Goal: Task Accomplishment & Management: Manage account settings

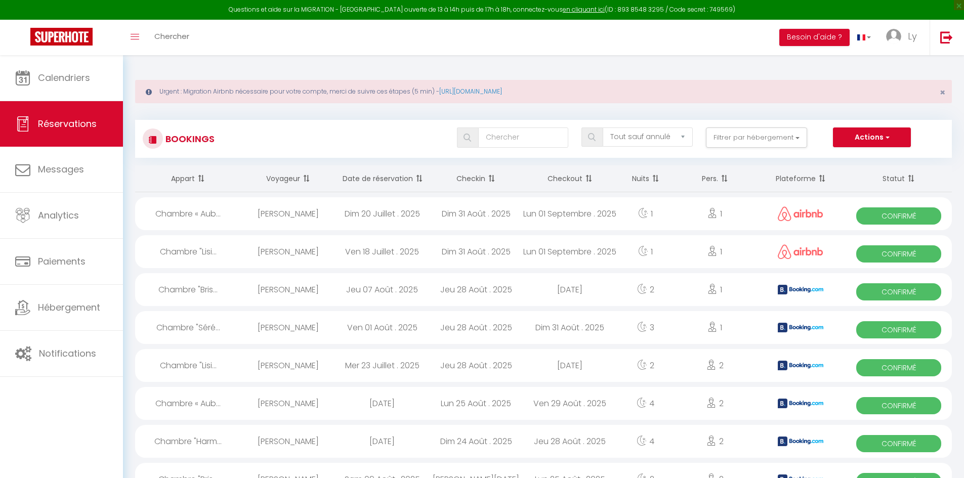
select select "not_cancelled"
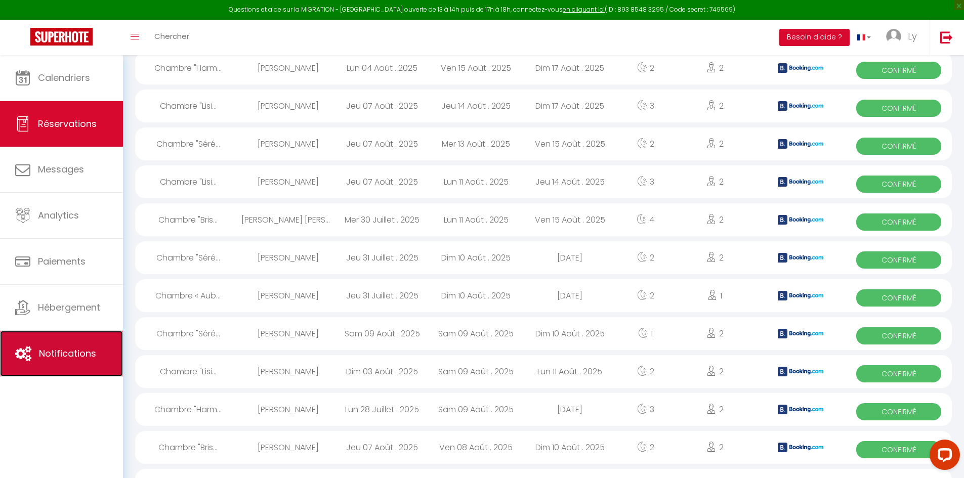
click at [72, 344] on link "Notifications" at bounding box center [61, 354] width 123 height 46
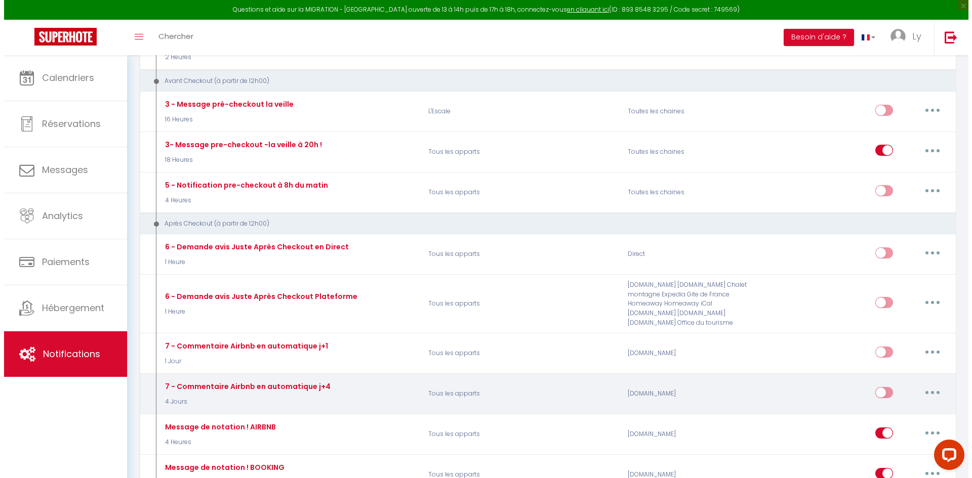
scroll to position [748, 0]
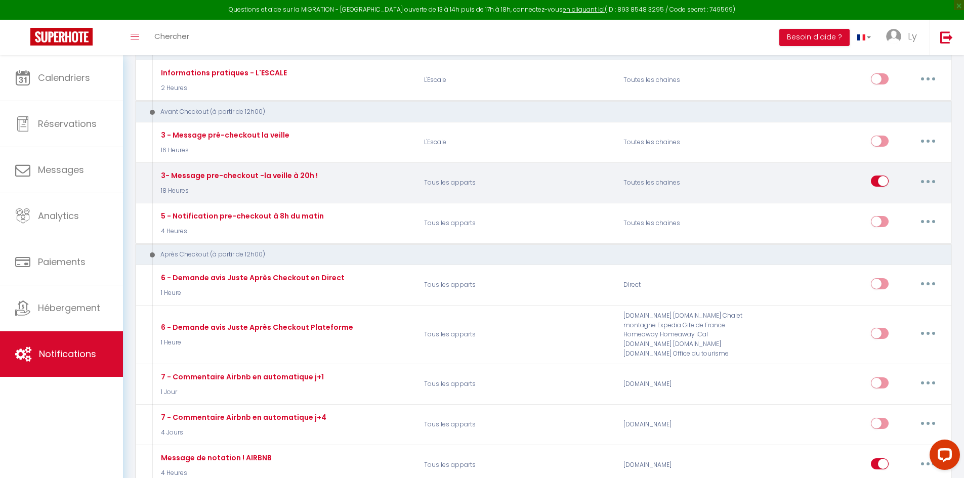
click at [920, 179] on button "button" at bounding box center [928, 181] width 28 height 16
click at [891, 205] on link "Editer" at bounding box center [902, 204] width 75 height 17
type input "3- Message pre-checkout -la veille à 20h !"
select select "4"
select select "18 Heures"
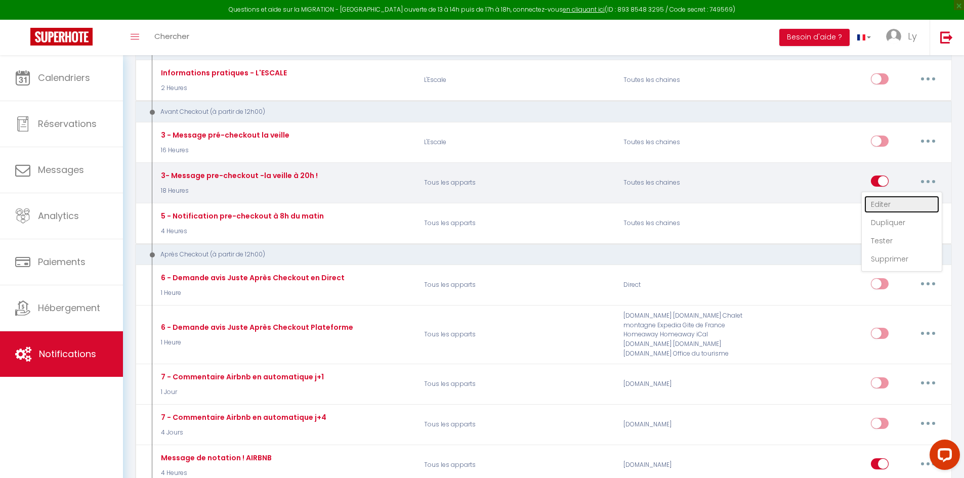
select select "if_booking_is_paid"
checkbox input "true"
checkbox input "false"
checkbox input "true"
radio input "true"
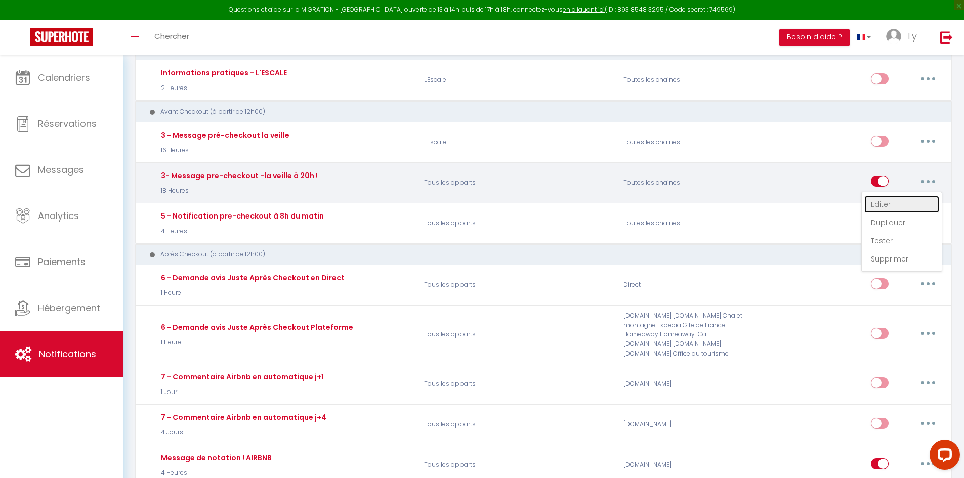
type input "Procédure pour votre départ de [RENTAL:NAME]"
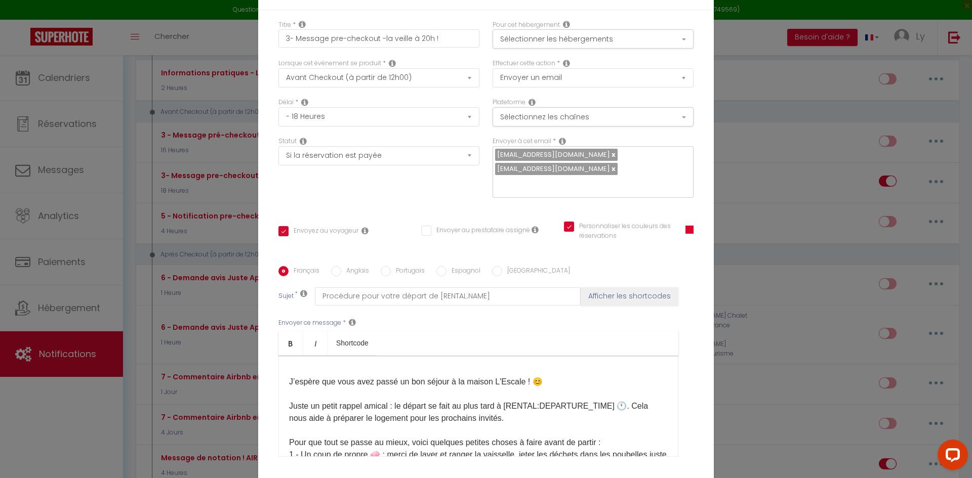
scroll to position [0, 0]
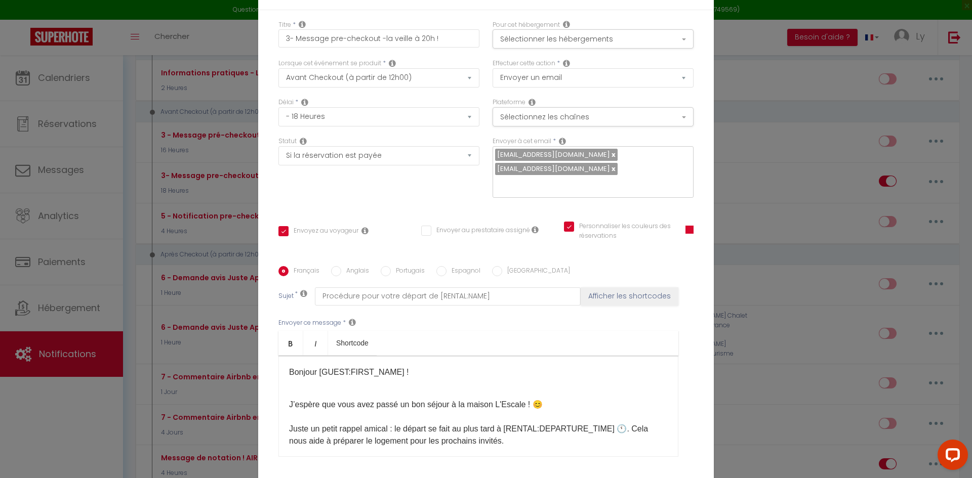
click at [468, 397] on p "J’espère que vous avez passé un bon séjour à la maison L'Escale ! 😊 Juste un pe…" at bounding box center [478, 466] width 379 height 158
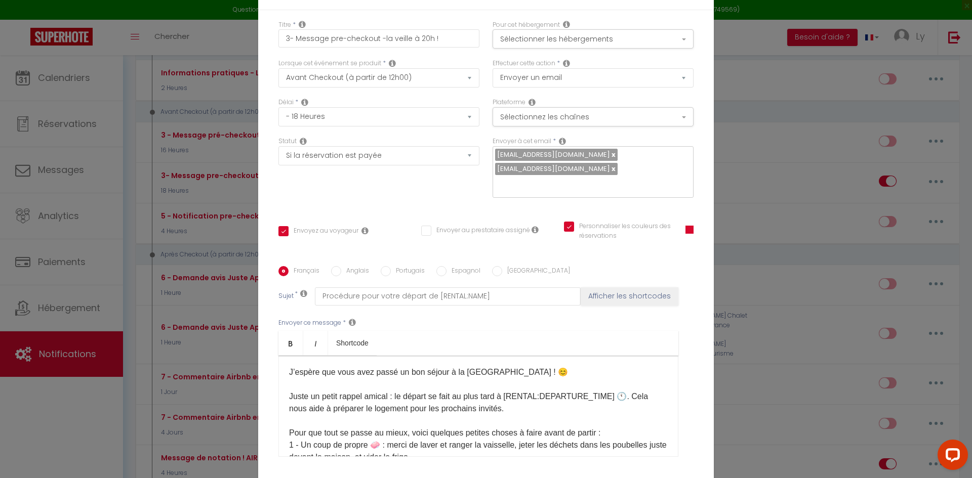
scroll to position [51, 0]
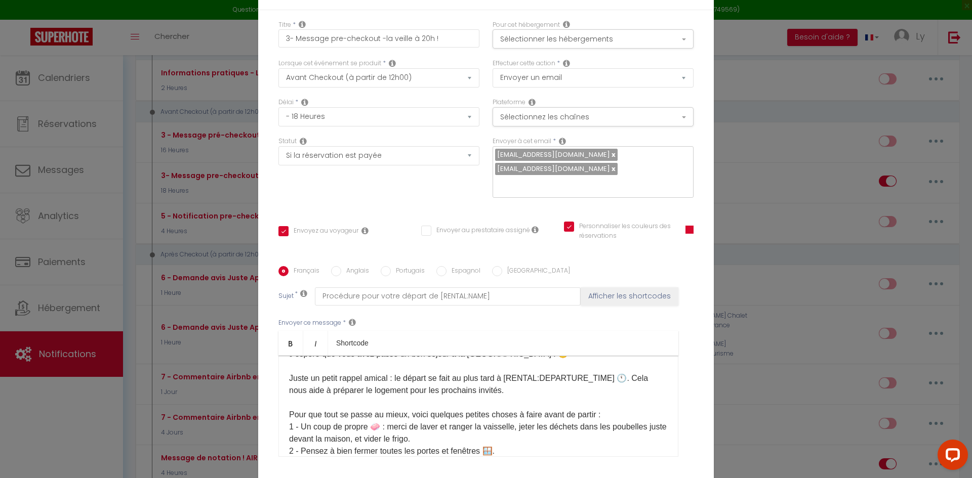
click at [502, 383] on p "J’espère que vous avez passé un bon séjour à la [GEOGRAPHIC_DATA] ! 😊 Juste un …" at bounding box center [478, 415] width 379 height 158
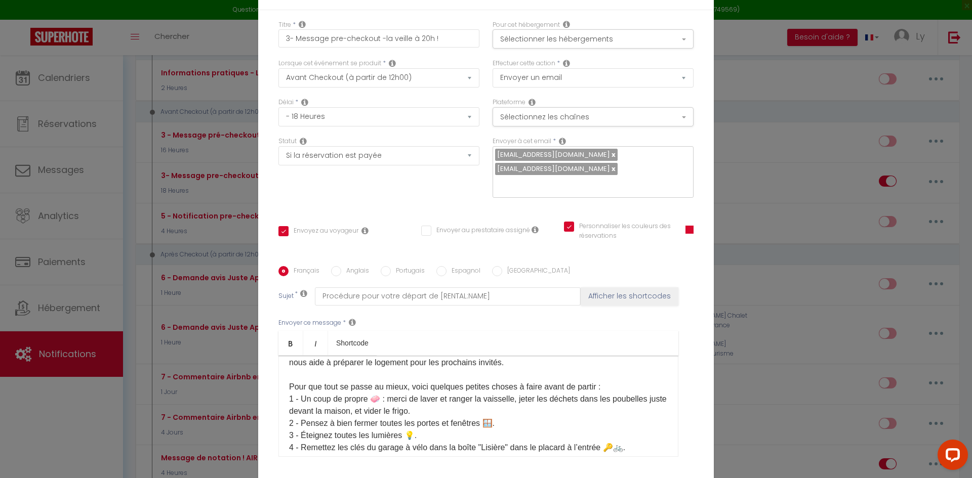
scroll to position [101, 0]
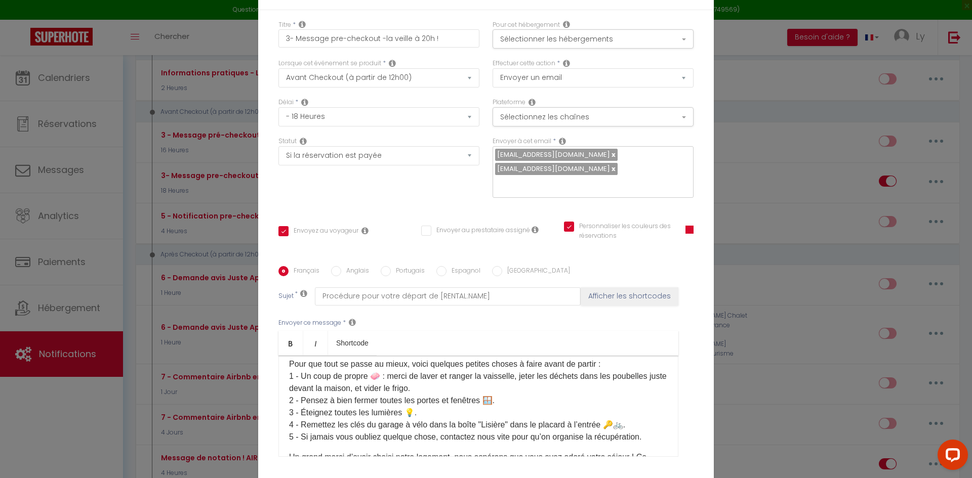
click at [442, 382] on p "J’espère que vous avez passé un bon séjour à la [GEOGRAPHIC_DATA] ! 😊 Juste un …" at bounding box center [478, 365] width 379 height 158
drag, startPoint x: 371, startPoint y: 382, endPoint x: 410, endPoint y: 390, distance: 39.9
click at [410, 390] on p "J’espère que vous avez passé un bon séjour à la [GEOGRAPHIC_DATA] ! 😊 Juste un …" at bounding box center [478, 365] width 379 height 158
copy p "vider le frigo, jeter les verres dans la collecte située en face du [STREET_ADD…"
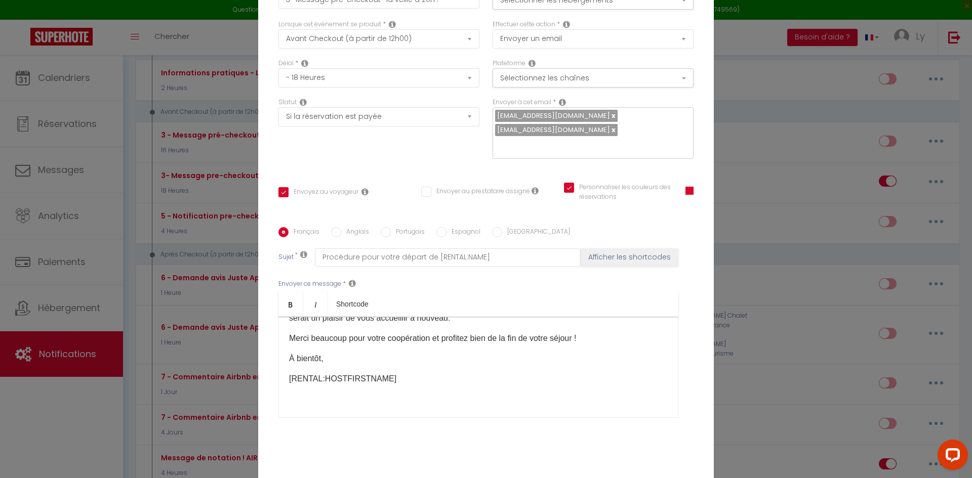
scroll to position [79, 0]
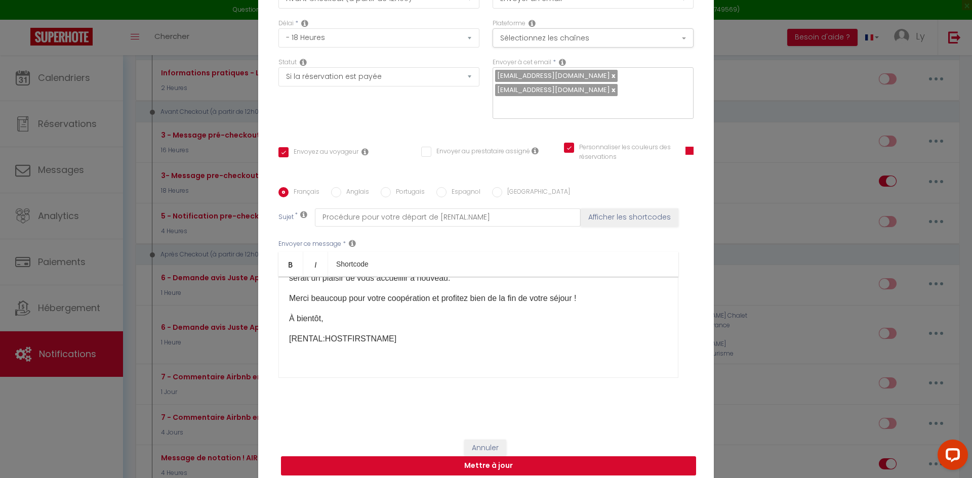
click at [497, 457] on button "Mettre à jour" at bounding box center [488, 466] width 415 height 19
checkbox input "true"
checkbox input "false"
checkbox input "true"
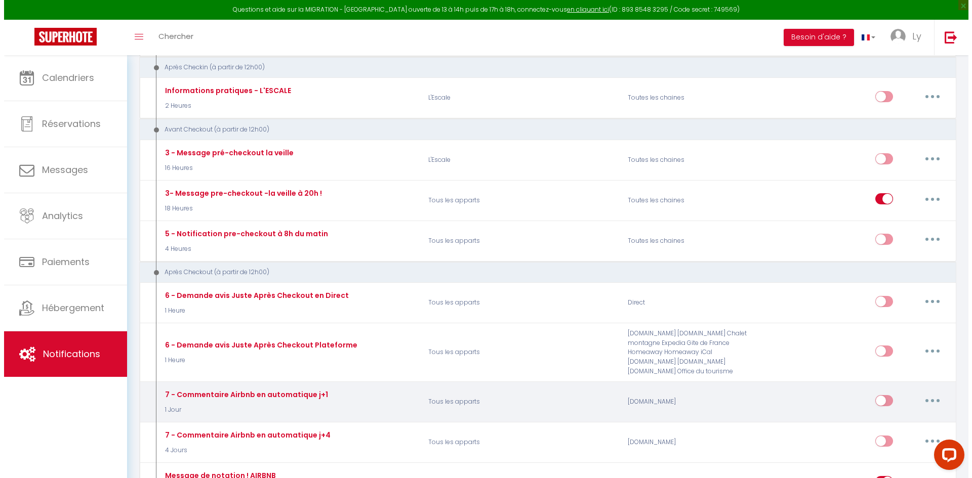
scroll to position [748, 0]
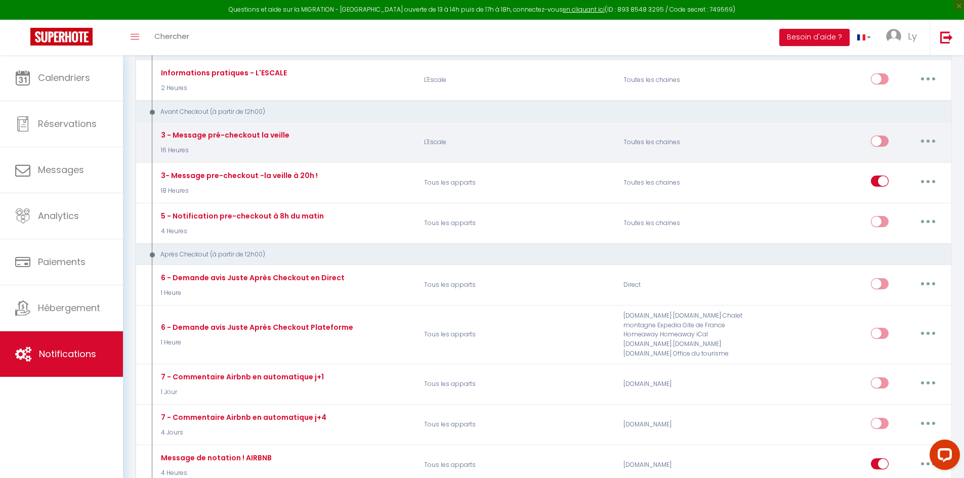
click at [926, 141] on button "button" at bounding box center [928, 141] width 28 height 16
click at [890, 165] on link "Editer" at bounding box center [902, 163] width 75 height 17
type input "3 - Message pré-checkout la veille"
select select "4"
select select "16 Heures"
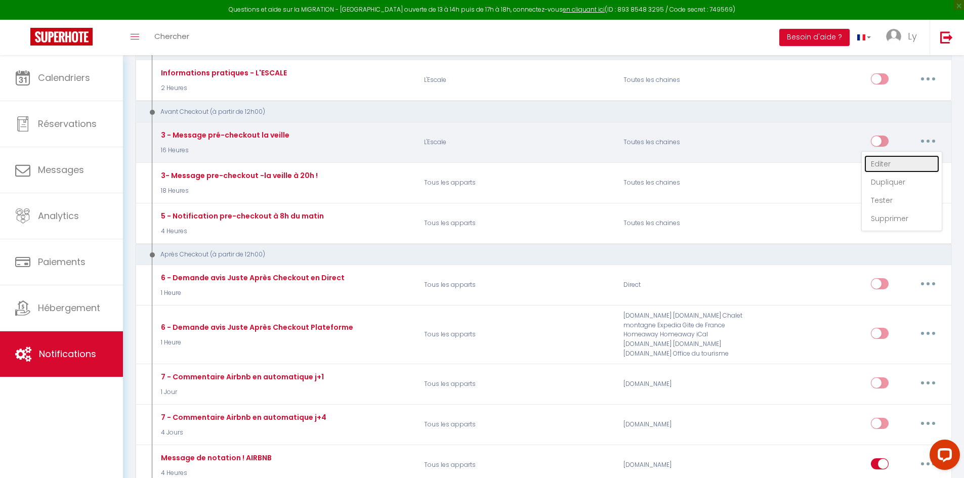
select select
checkbox input "true"
checkbox input "false"
radio input "true"
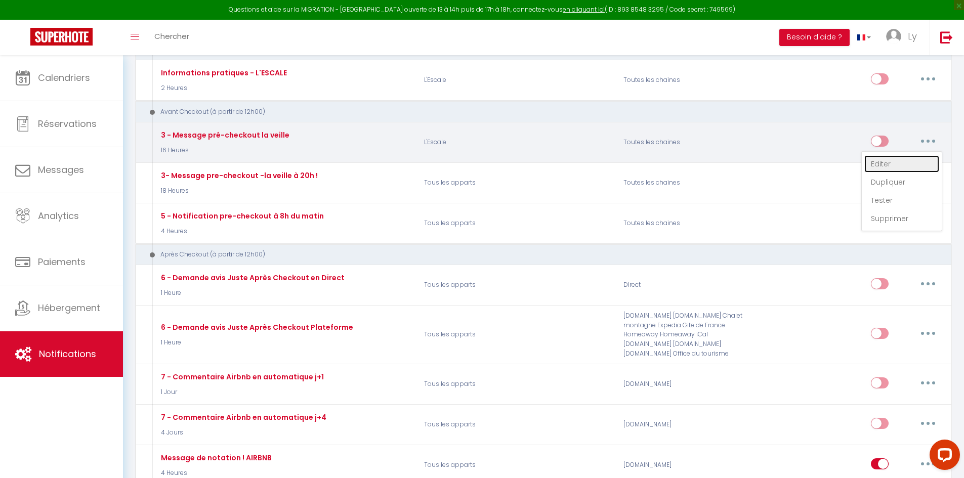
type input "Procédure de départ du logement [RENTAL:NAME]"
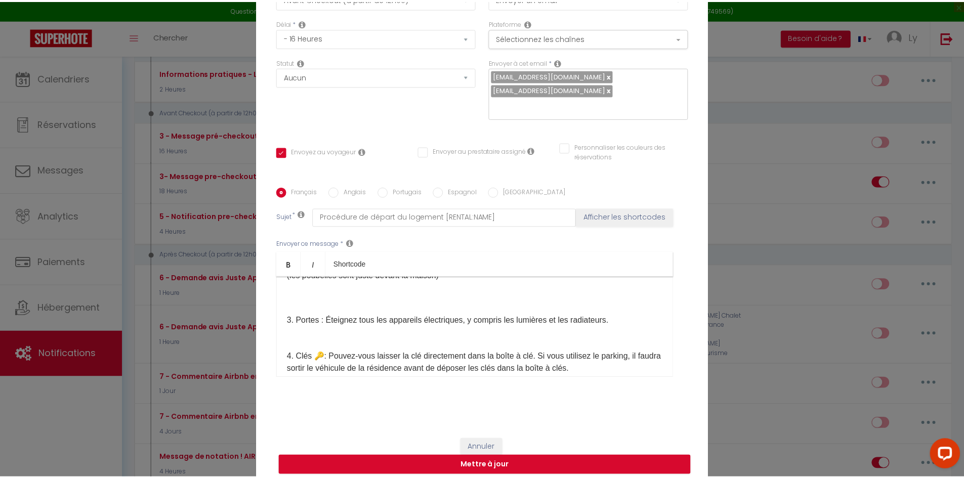
scroll to position [226, 0]
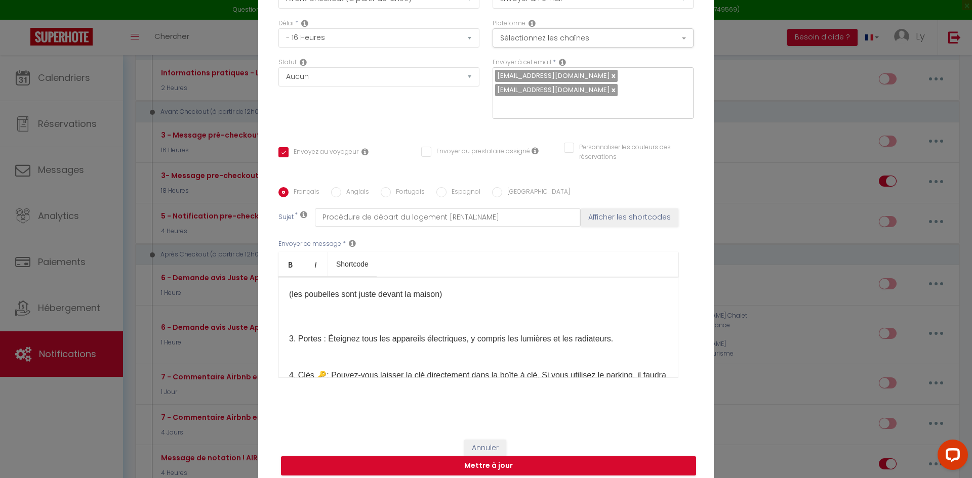
click at [777, 285] on div "Modifier la notification × Titre * 3 - Message pré-checkout la veille Pour cet …" at bounding box center [486, 239] width 972 height 478
click at [484, 440] on button "Annuler" at bounding box center [485, 448] width 42 height 17
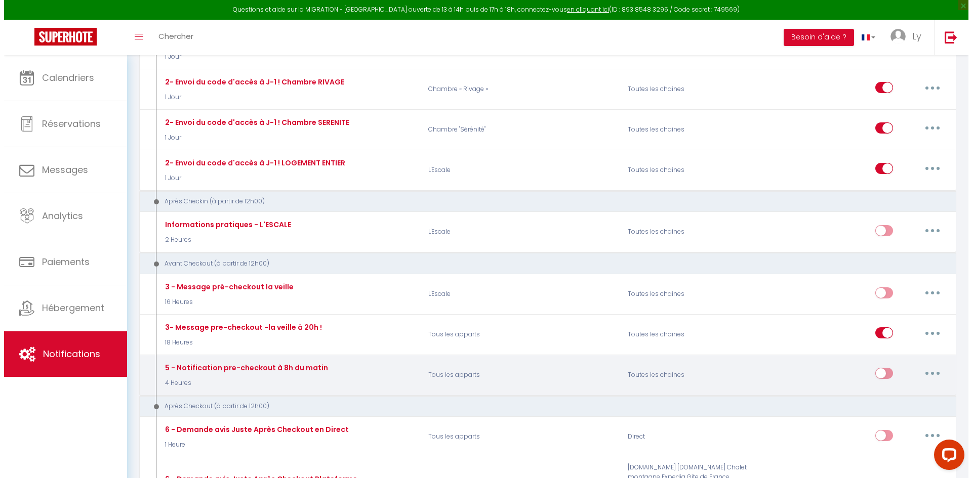
scroll to position [647, 0]
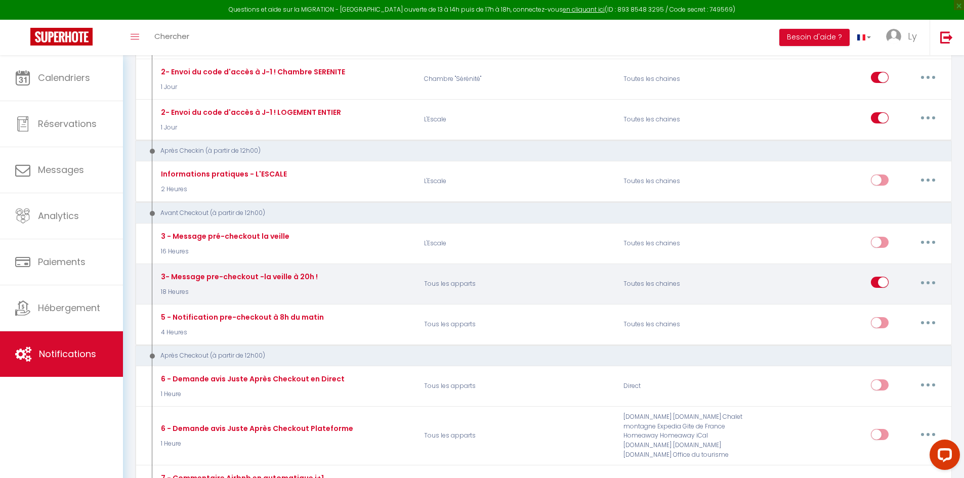
click at [928, 285] on button "button" at bounding box center [928, 282] width 28 height 16
click at [883, 308] on link "Editer" at bounding box center [902, 305] width 75 height 17
type input "3- Message pre-checkout -la veille à 20h !"
select select "18 Heures"
select select "if_booking_is_paid"
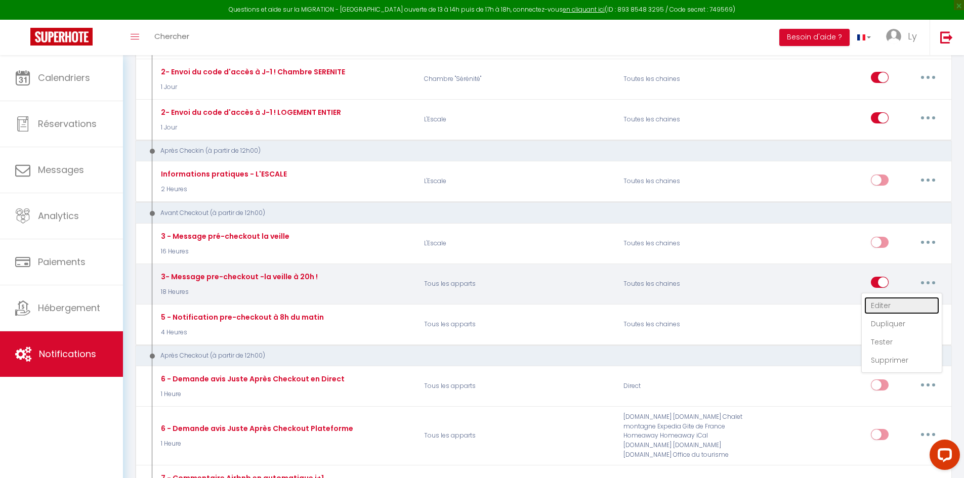
checkbox input "true"
checkbox input "false"
checkbox input "true"
type input "Procédure pour votre départ de [RENTAL:NAME]"
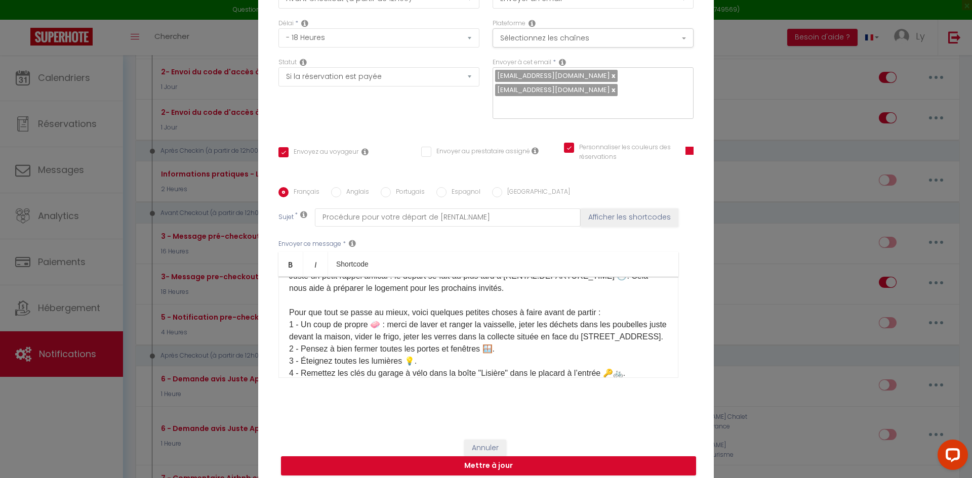
scroll to position [125, 0]
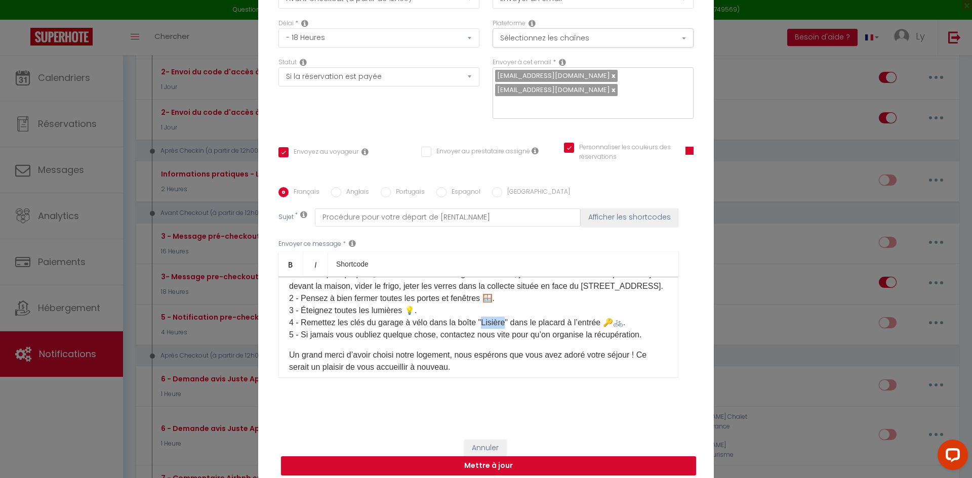
drag, startPoint x: 476, startPoint y: 327, endPoint x: 501, endPoint y: 331, distance: 25.1
click at [501, 331] on p "J’espère que vous avez passé un bon séjour à la [GEOGRAPHIC_DATA] ! 😊 Juste un …" at bounding box center [478, 262] width 379 height 158
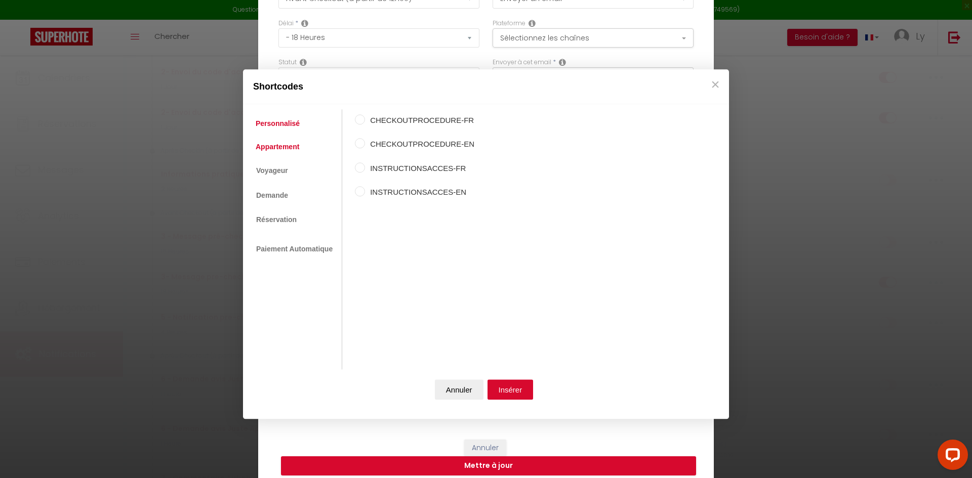
click at [276, 145] on link "Appartement" at bounding box center [278, 147] width 54 height 18
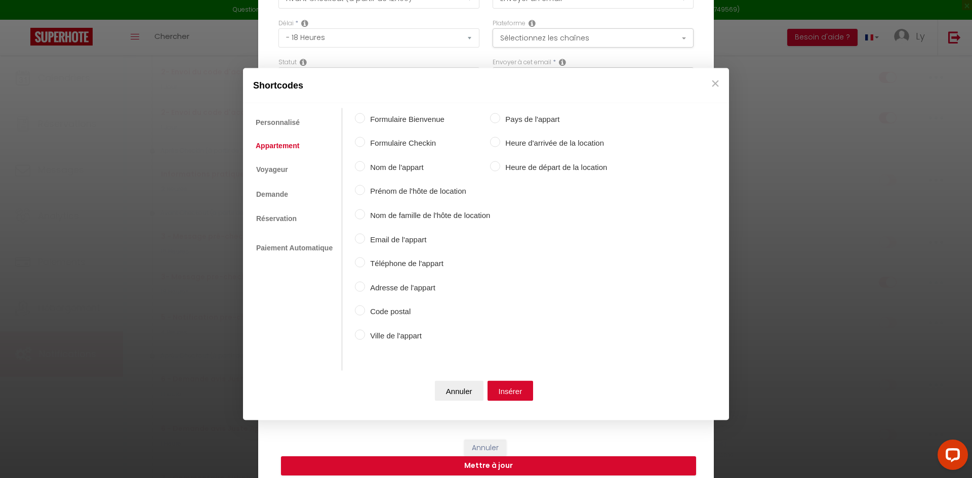
click at [363, 167] on input "Nom de l'appart" at bounding box center [360, 166] width 10 height 10
radio input "true"
click at [500, 388] on button "Insérer" at bounding box center [511, 391] width 46 height 20
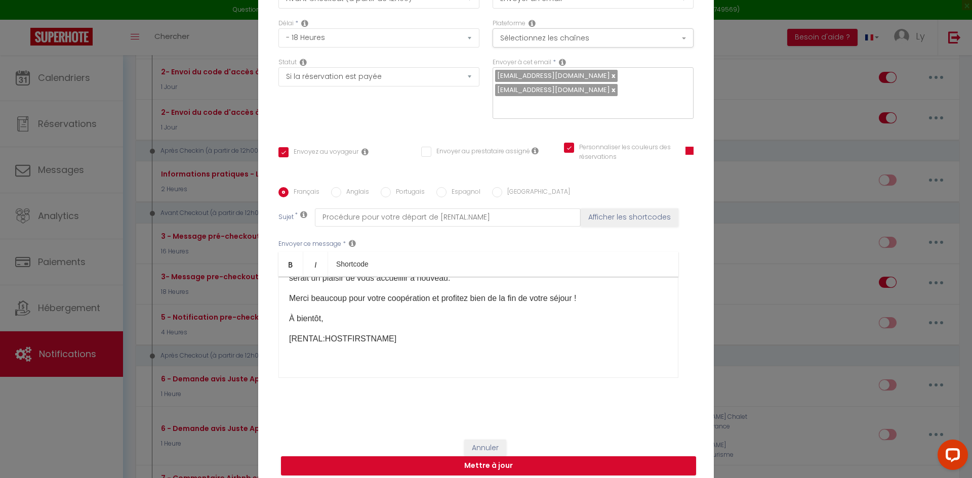
scroll to position [175, 0]
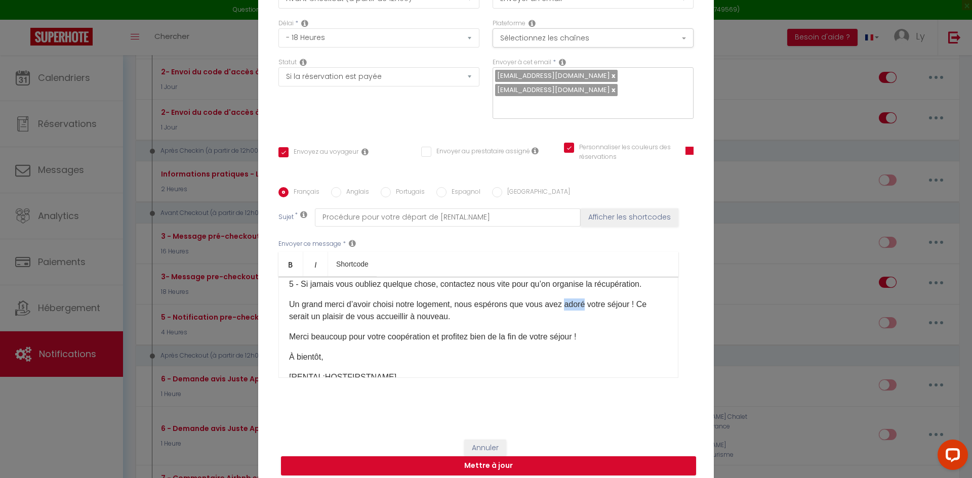
drag, startPoint x: 562, startPoint y: 325, endPoint x: 583, endPoint y: 324, distance: 20.8
click at [583, 323] on p "Un grand merci d’avoir choisi notre logement, nous espérons que vous avez adoré…" at bounding box center [478, 311] width 379 height 24
drag, startPoint x: 451, startPoint y: 325, endPoint x: 465, endPoint y: 326, distance: 13.7
click at [465, 323] on p "Un grand merci d’avoir choisi notre logement, nous espérons que vous avez aimé …" at bounding box center [478, 311] width 379 height 24
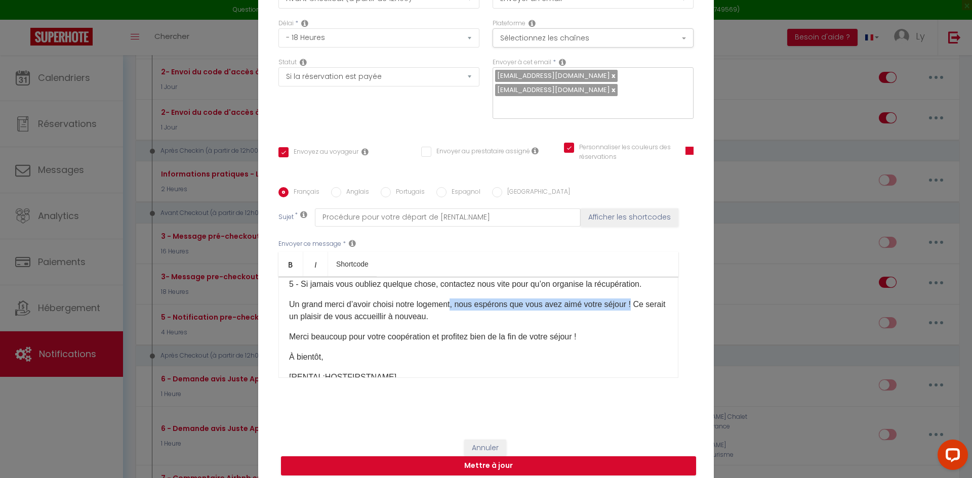
drag, startPoint x: 451, startPoint y: 325, endPoint x: 632, endPoint y: 321, distance: 181.8
click at [632, 321] on p "Un grand merci d’avoir choisi notre logement, nous espérons que vous avez aimé …" at bounding box center [478, 311] width 379 height 24
drag, startPoint x: 538, startPoint y: 330, endPoint x: 479, endPoint y: 330, distance: 58.7
click at [536, 323] on p "Un grand merci d’avoir choisi notre logement, nous espérons que vous avez aimé …" at bounding box center [478, 311] width 379 height 24
click at [452, 321] on p "Un grand merci d’avoir choisi notre logement, nous espérons que vous avez aimé …" at bounding box center [478, 311] width 379 height 24
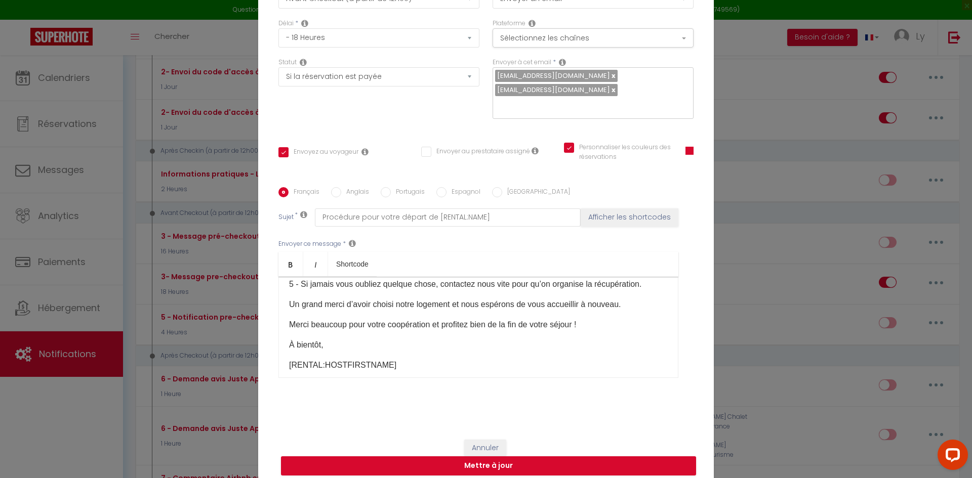
click at [526, 311] on p "Un grand merci d’avoir choisi notre logement et nous espérons de vous accueilli…" at bounding box center [478, 305] width 379 height 12
drag, startPoint x: 613, startPoint y: 324, endPoint x: 282, endPoint y: 321, distance: 331.1
click at [282, 321] on div "Bonjour [GUEST:FIRST_NAME] ! J’espère que vous avez passé un bon séjour à la [G…" at bounding box center [478, 327] width 400 height 101
copy p "Un grand merci d’avoir choisi notre logement et nous espérons vous accueillir à…"
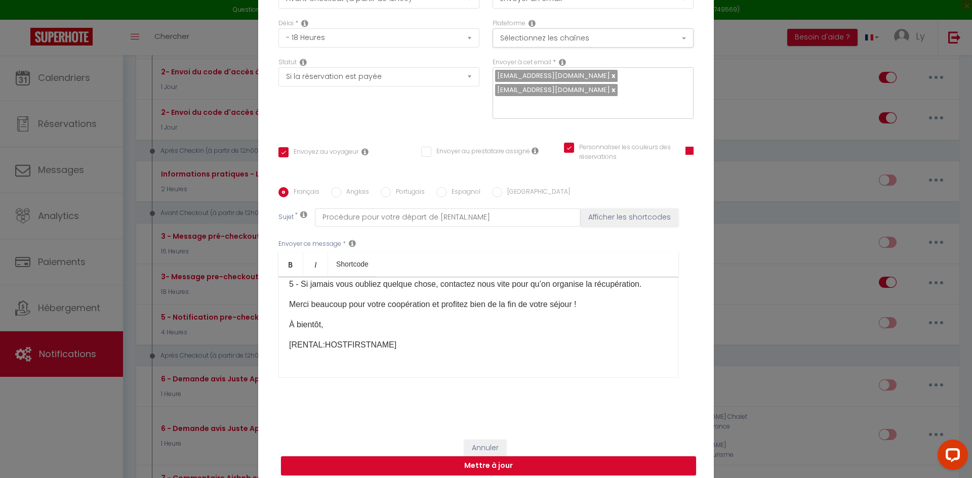
click at [591, 311] on p "Merci beaucoup pour votre coopération et profitez bien de la fin de votre séjou…" at bounding box center [478, 305] width 379 height 12
click at [358, 331] on p at bounding box center [478, 325] width 379 height 12
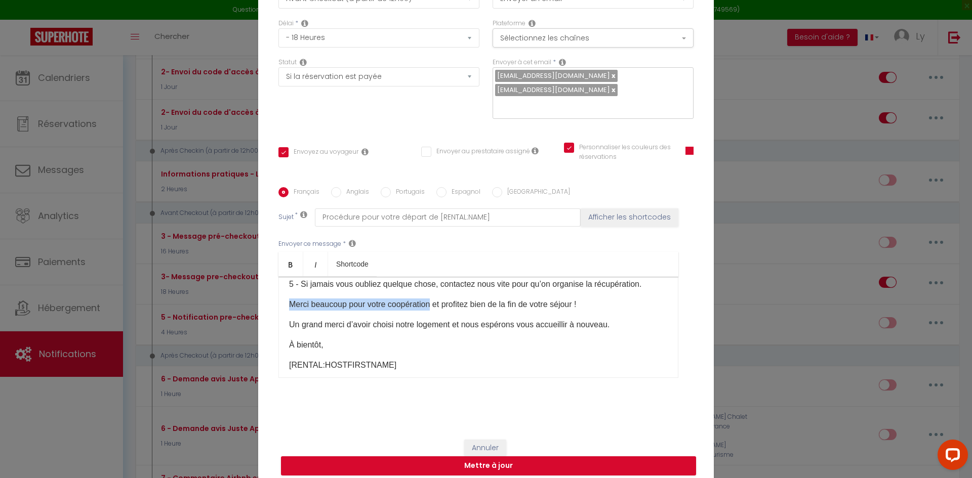
drag, startPoint x: 287, startPoint y: 322, endPoint x: 429, endPoint y: 321, distance: 142.8
click at [429, 311] on p "Merci beaucoup pour votre coopération et profitez bien de la fin de votre séjou…" at bounding box center [478, 305] width 379 height 12
click at [386, 311] on p "Merci beaucoup pour votre coopération et profitez bien de la fin de votre séjou…" at bounding box center [478, 305] width 379 height 12
drag, startPoint x: 344, startPoint y: 325, endPoint x: 335, endPoint y: 326, distance: 9.2
click at [335, 311] on p "Merci beaucoup pour votre coopération et profitez bien de la fin de votre séjou…" at bounding box center [478, 305] width 379 height 12
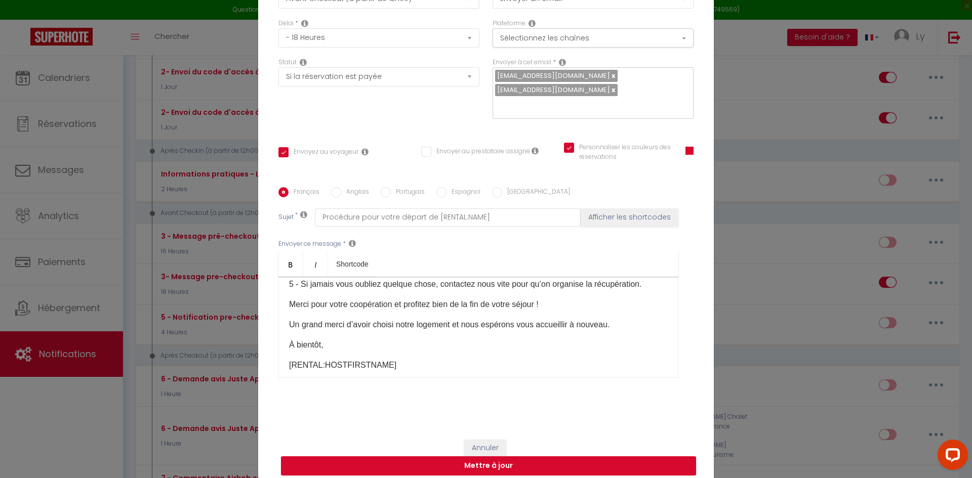
click at [289, 331] on p "Un grand merci d’avoir choisi notre logement et nous espérons vous accueillir à…" at bounding box center [478, 325] width 379 height 12
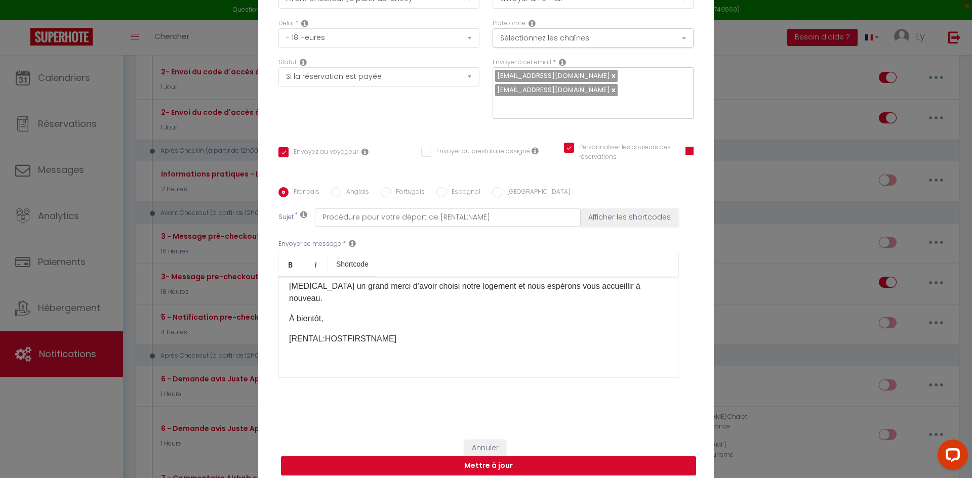
click at [497, 457] on button "Mettre à jour" at bounding box center [488, 466] width 415 height 19
checkbox input "true"
checkbox input "false"
checkbox input "true"
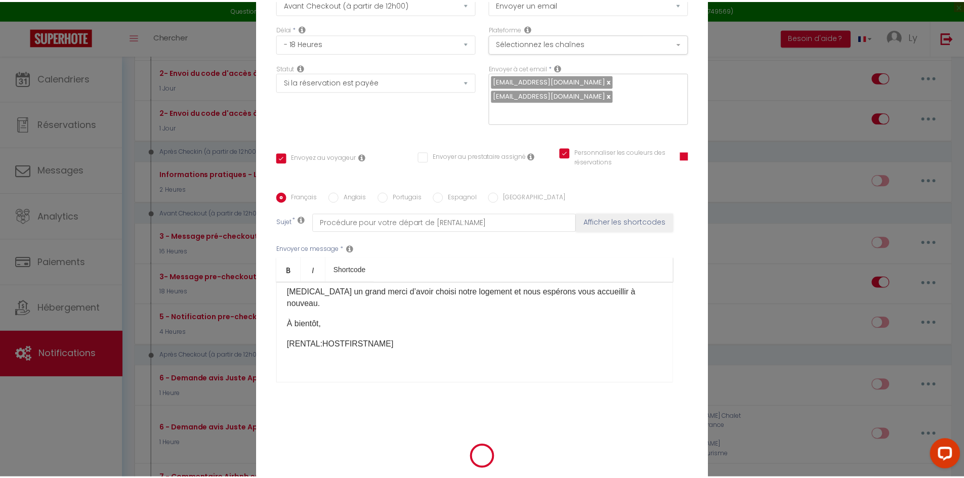
scroll to position [74, 0]
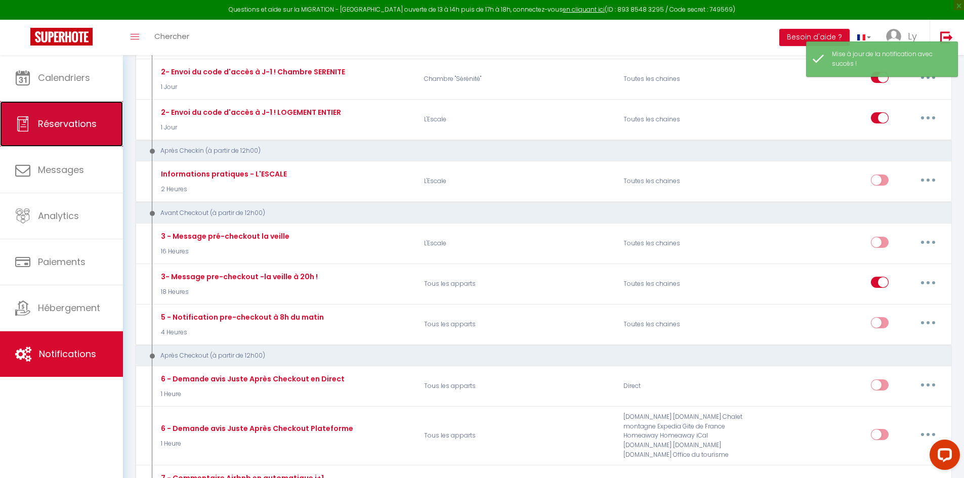
click at [73, 115] on link "Réservations" at bounding box center [61, 124] width 123 height 46
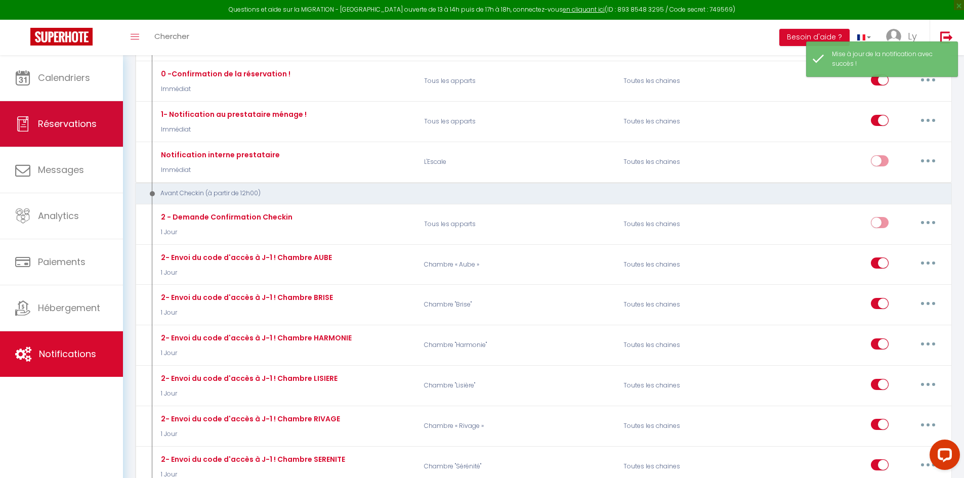
select select "not_cancelled"
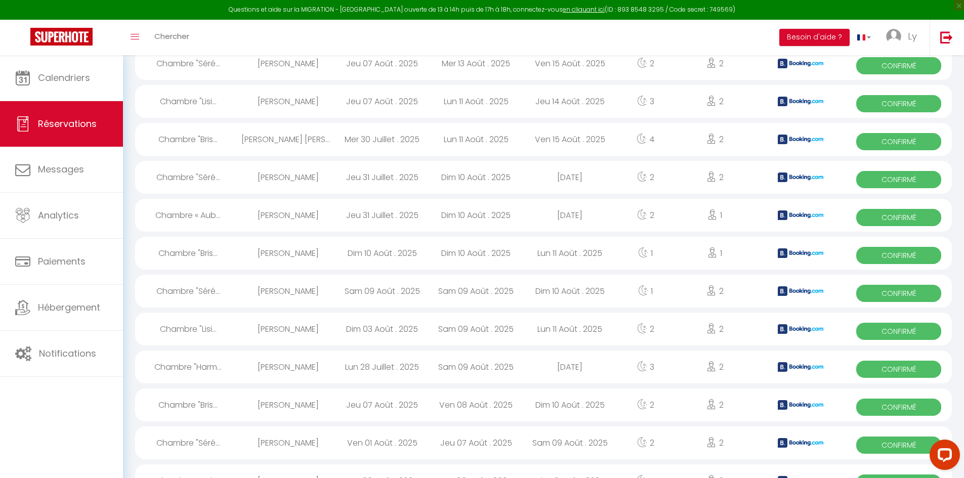
scroll to position [835, 0]
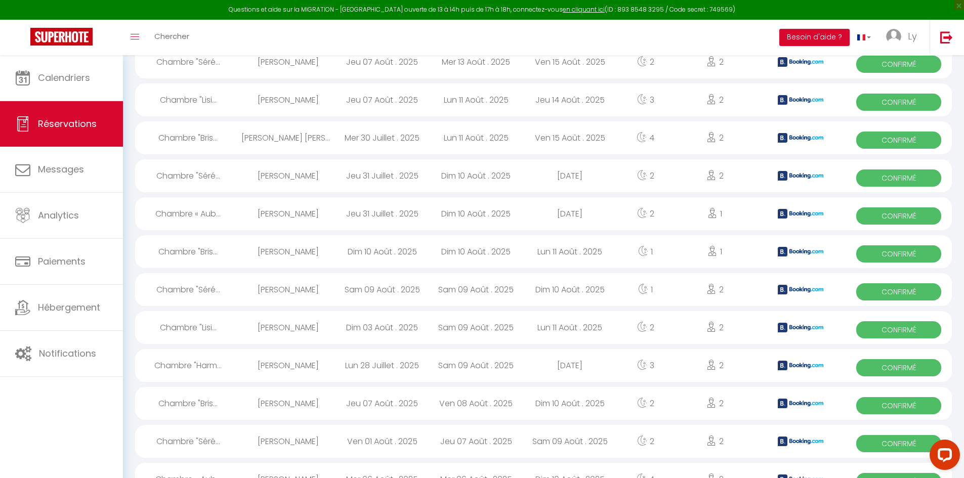
click at [180, 289] on div "Chambre "Séré..." at bounding box center [188, 289] width 106 height 33
select select "OK"
select select "KO"
select select "0"
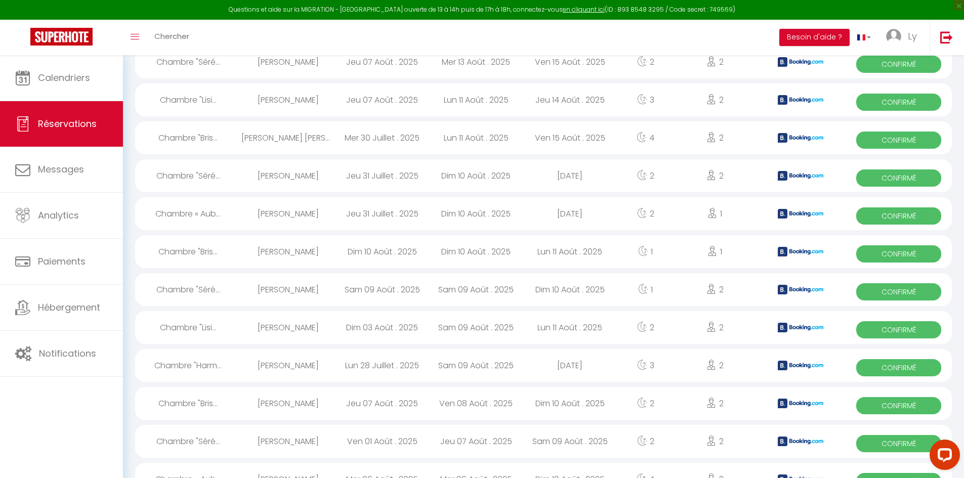
select select "1"
select select
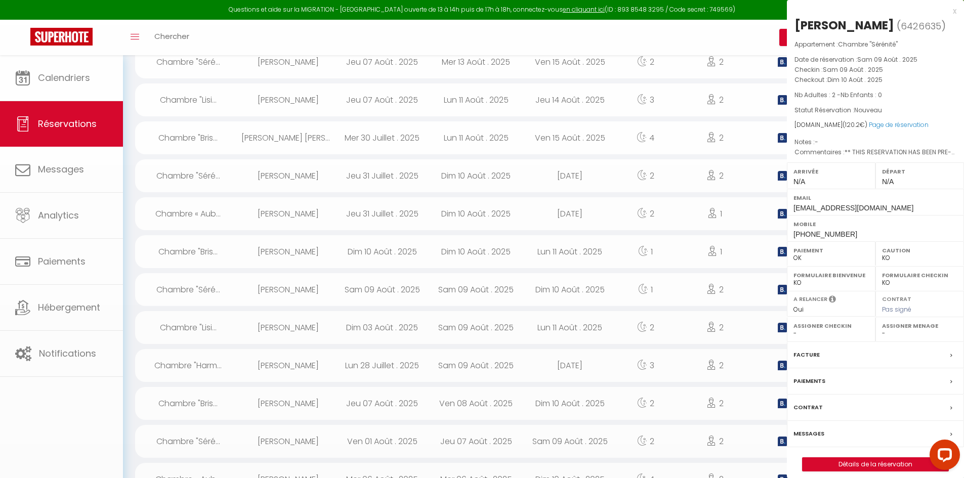
select select "22619"
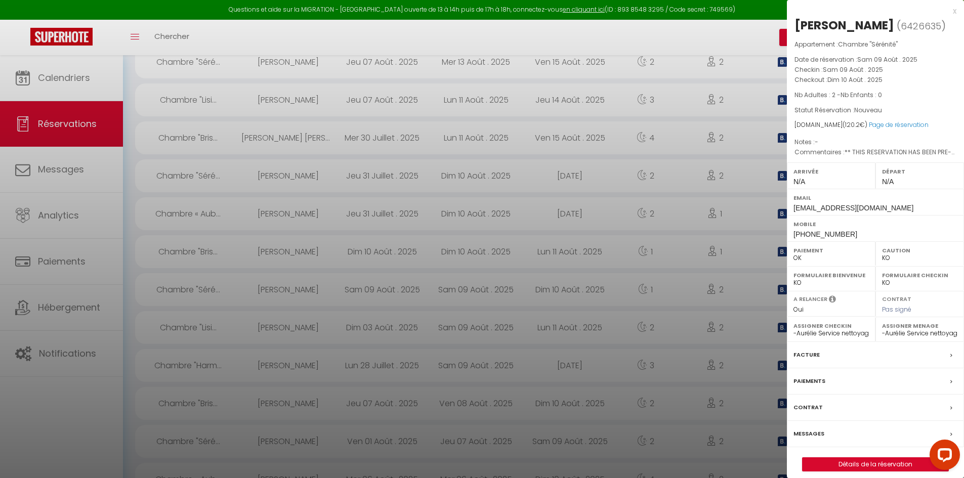
click at [916, 28] on span "6426635" at bounding box center [921, 26] width 41 height 13
copy span "6426635"
click at [54, 350] on div at bounding box center [482, 239] width 964 height 478
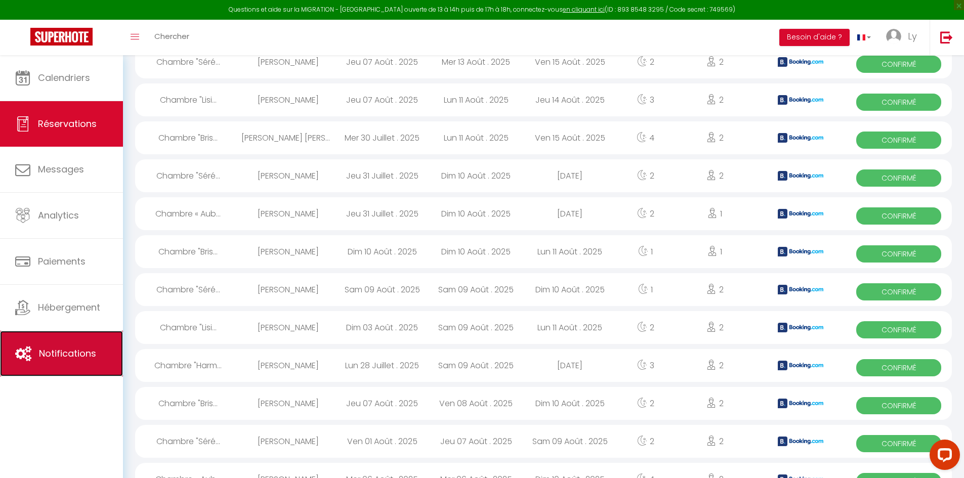
click at [81, 341] on link "Notifications" at bounding box center [61, 354] width 123 height 46
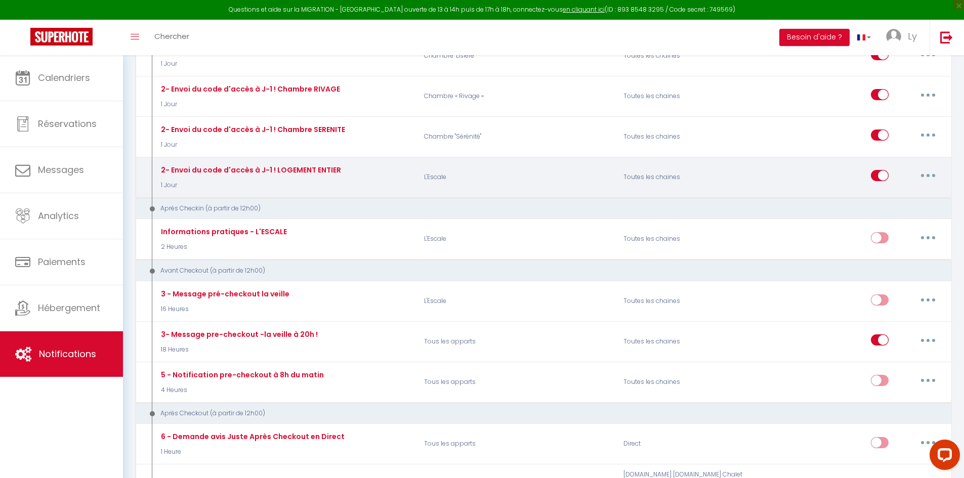
scroll to position [608, 0]
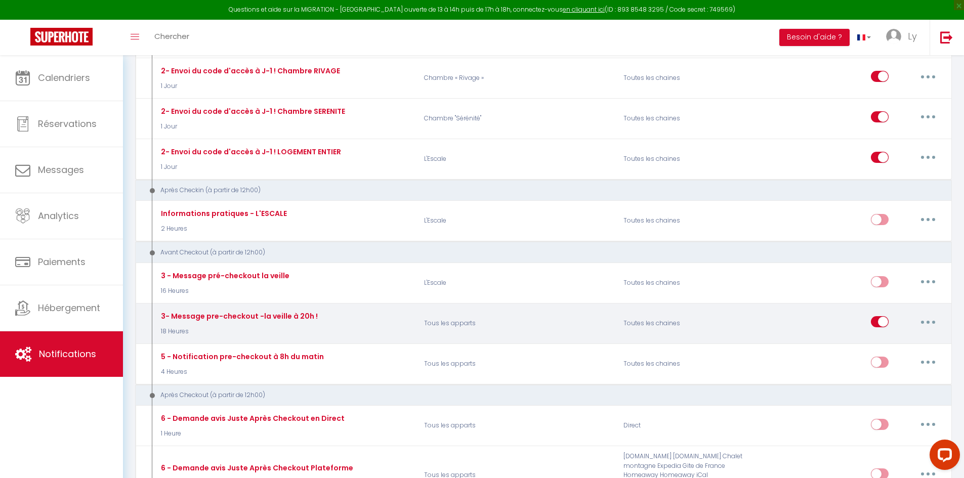
click at [928, 319] on button "button" at bounding box center [928, 322] width 28 height 16
click at [884, 380] on link "Tester" at bounding box center [902, 381] width 75 height 17
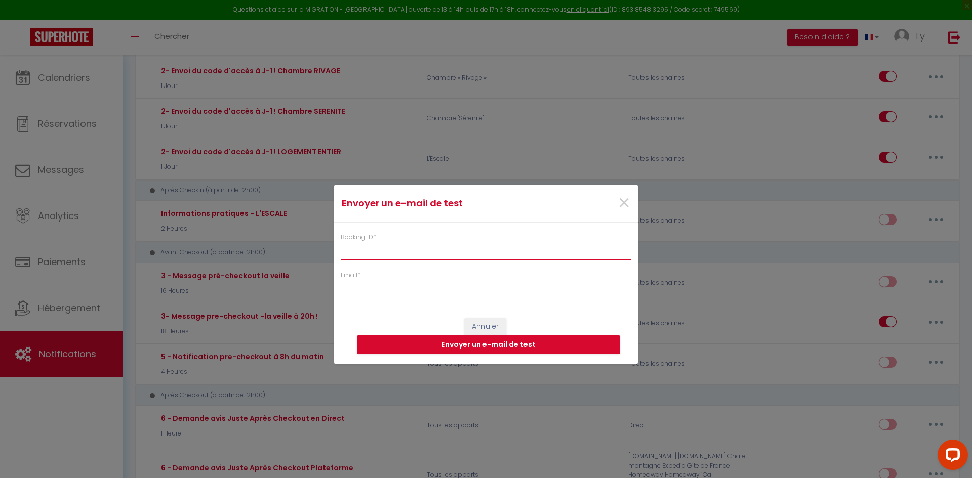
click at [462, 253] on input "Booking ID *" at bounding box center [486, 251] width 291 height 18
paste input "6426635"
type input "6426635"
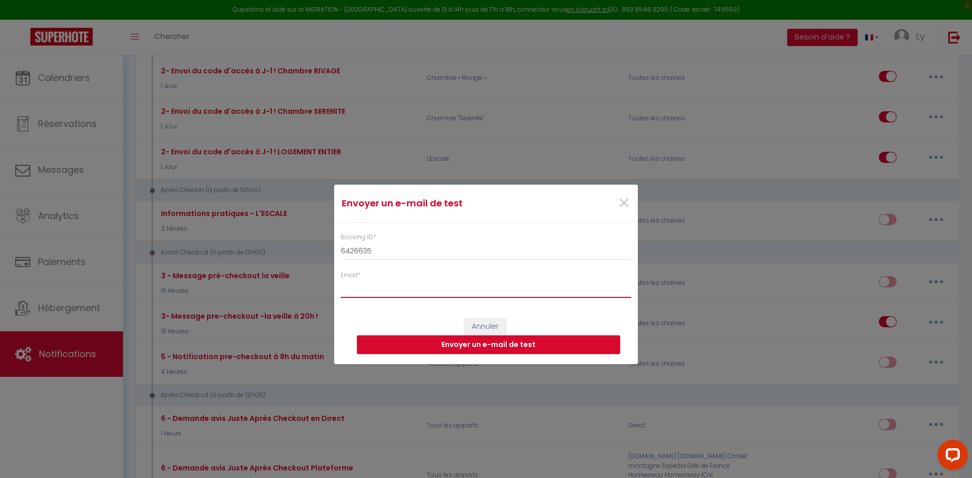
click at [443, 292] on input "Email *" at bounding box center [486, 289] width 291 height 18
type input "[EMAIL_ADDRESS][DOMAIN_NAME]"
click at [462, 343] on button "Envoyer un e-mail de test" at bounding box center [488, 345] width 263 height 19
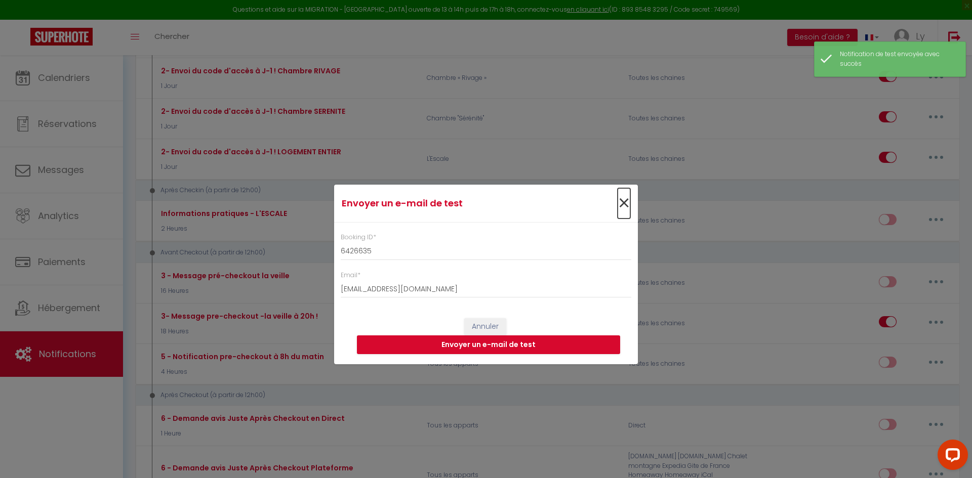
click at [623, 203] on span "×" at bounding box center [624, 203] width 13 height 30
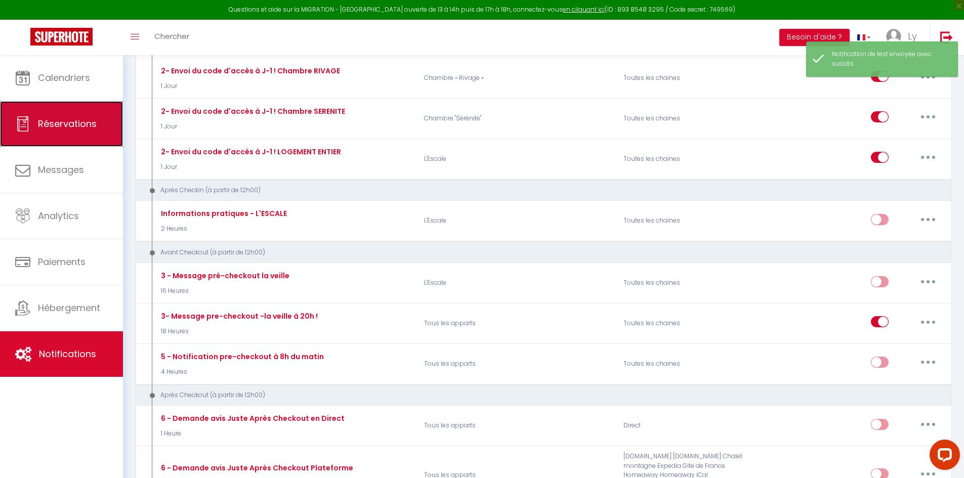
click at [77, 119] on span "Réservations" at bounding box center [67, 123] width 59 height 13
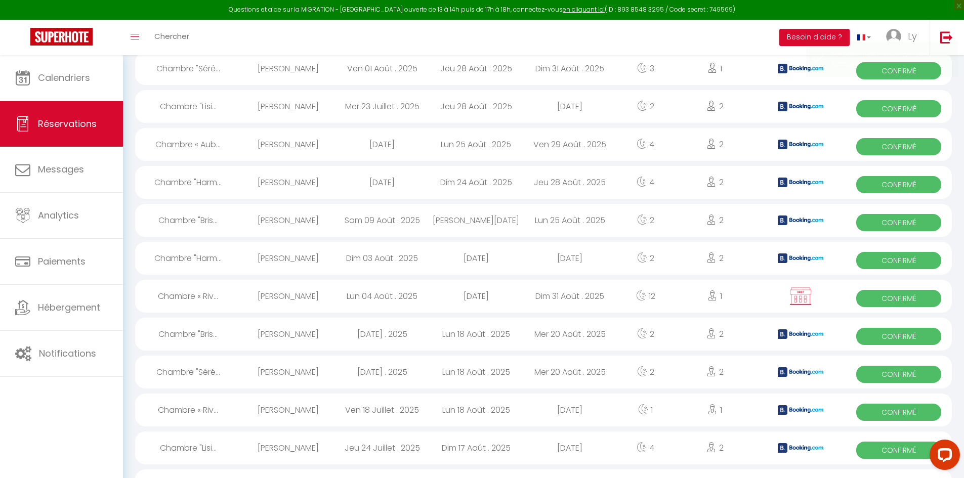
scroll to position [1303, 0]
